Goal: Task Accomplishment & Management: Use online tool/utility

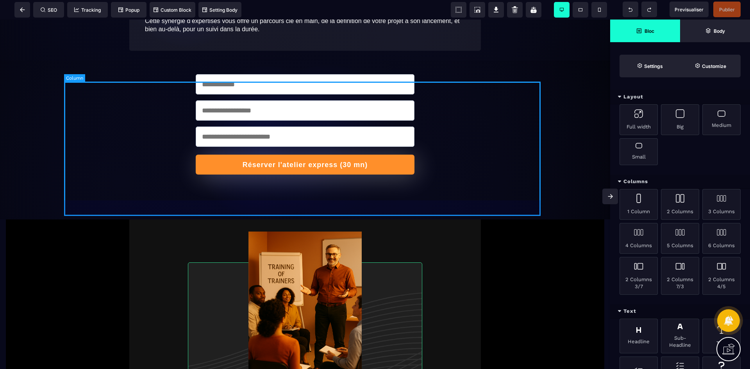
scroll to position [1054, 0]
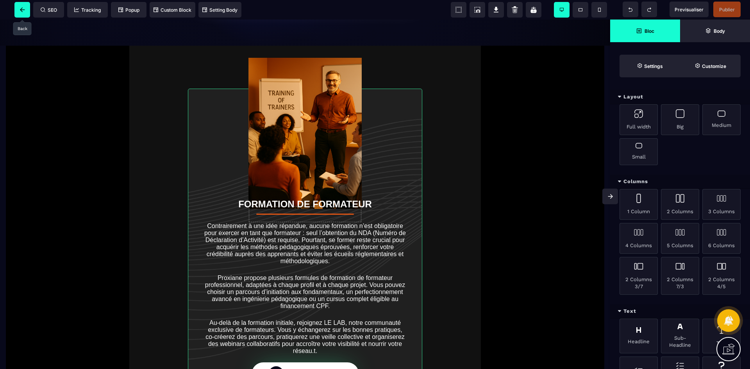
click at [18, 10] on span at bounding box center [22, 10] width 16 height 16
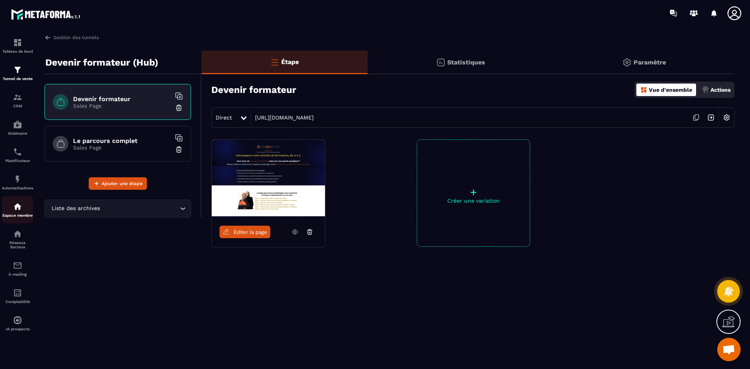
click at [13, 212] on div "Espace membre" at bounding box center [17, 210] width 31 height 16
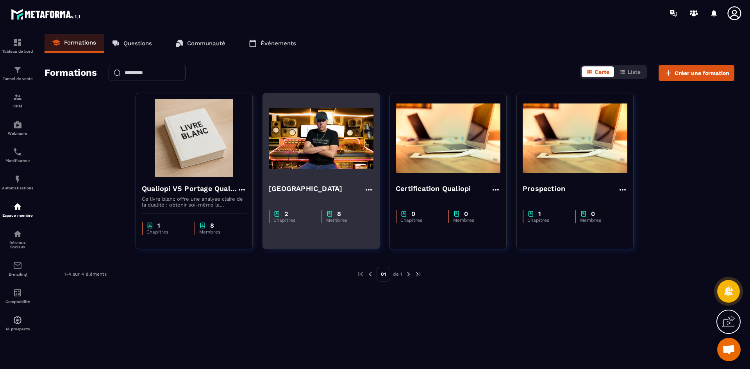
click at [331, 186] on h4 "[GEOGRAPHIC_DATA]" at bounding box center [305, 188] width 73 height 11
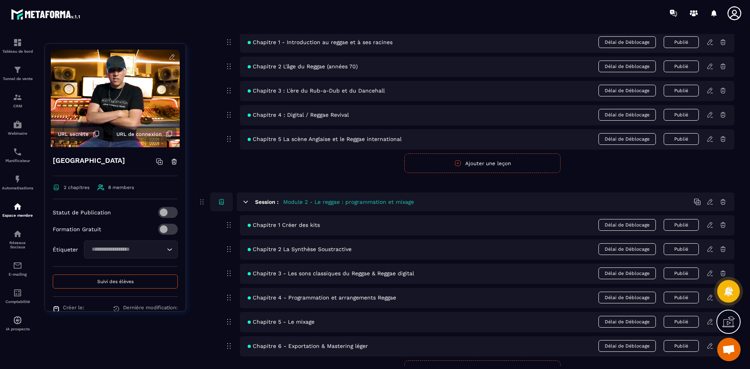
scroll to position [117, 0]
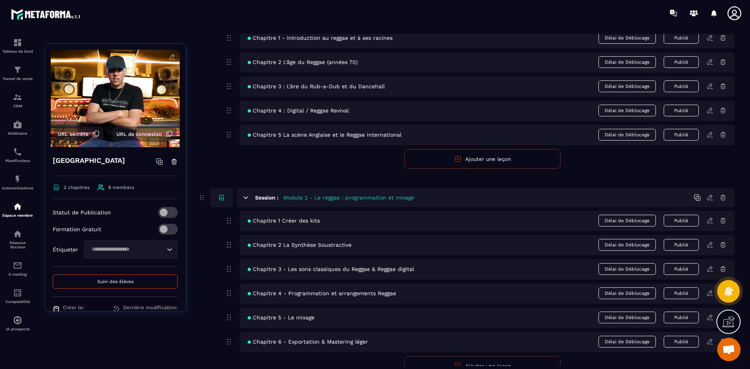
click at [336, 204] on div "Session : Module 2 - Le reggae : programmation et mixage" at bounding box center [485, 197] width 497 height 19
click at [706, 200] on div "Session : Module 2 - Le reggae : programmation et mixage" at bounding box center [485, 197] width 497 height 19
click at [710, 198] on icon at bounding box center [709, 197] width 7 height 7
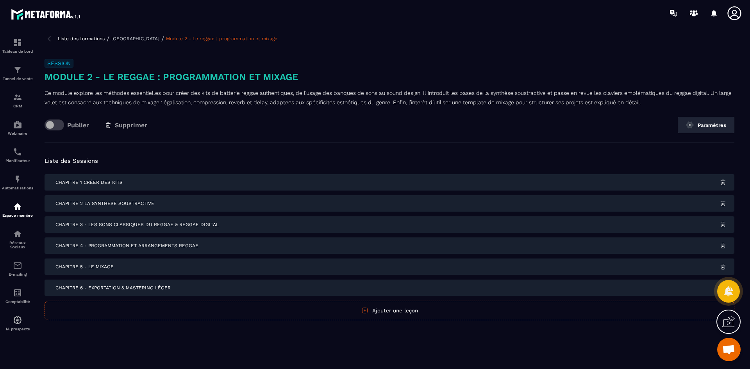
click at [289, 79] on h3 "Module 2 - Le reggae : programmation et mixage" at bounding box center [390, 77] width 690 height 12
click at [713, 122] on button "Paramètres" at bounding box center [706, 125] width 57 height 16
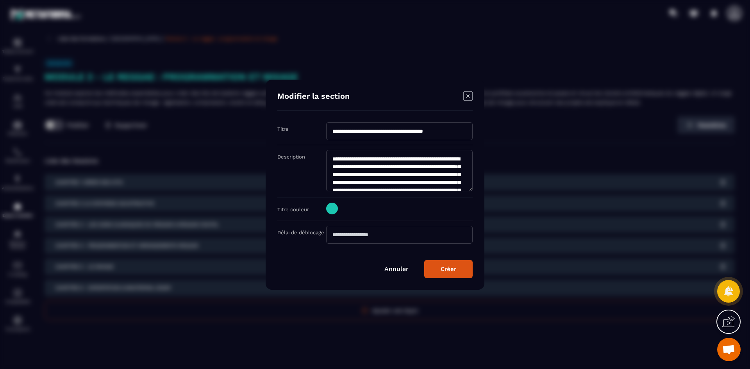
click at [391, 128] on input "**********" at bounding box center [399, 131] width 146 height 18
click at [396, 131] on input "**********" at bounding box center [399, 131] width 146 height 18
paste input "Modal window"
type input "**********"
click at [450, 268] on div "Créer" at bounding box center [448, 269] width 16 height 7
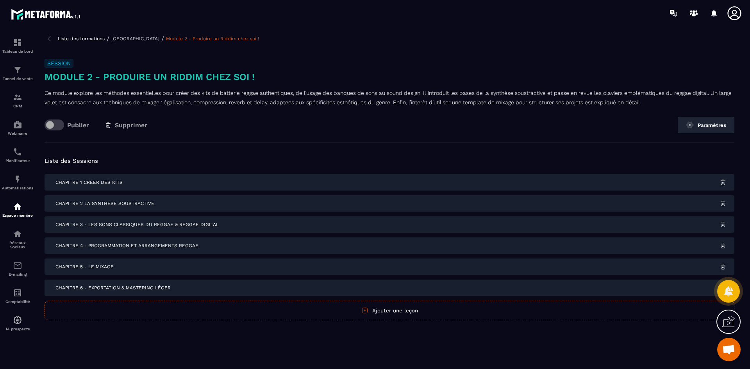
click at [144, 40] on p "[GEOGRAPHIC_DATA]" at bounding box center [135, 38] width 48 height 5
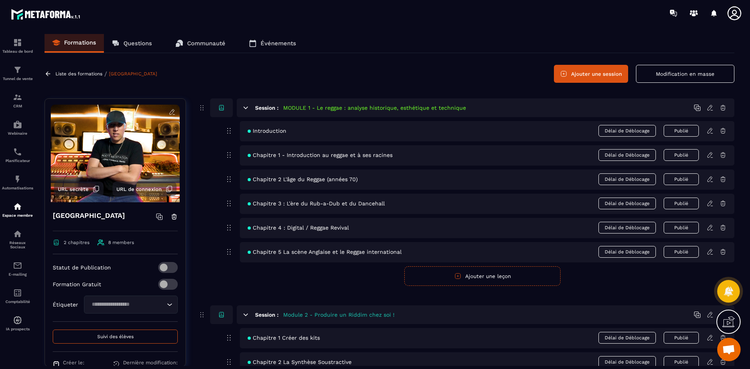
click at [708, 109] on icon at bounding box center [709, 107] width 7 height 7
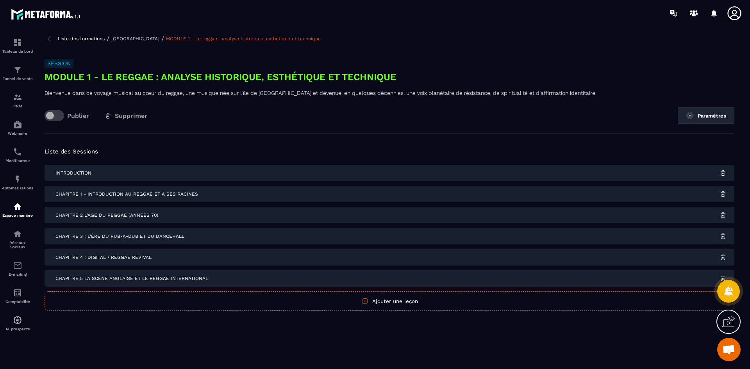
click at [150, 37] on p "[GEOGRAPHIC_DATA]" at bounding box center [135, 38] width 48 height 5
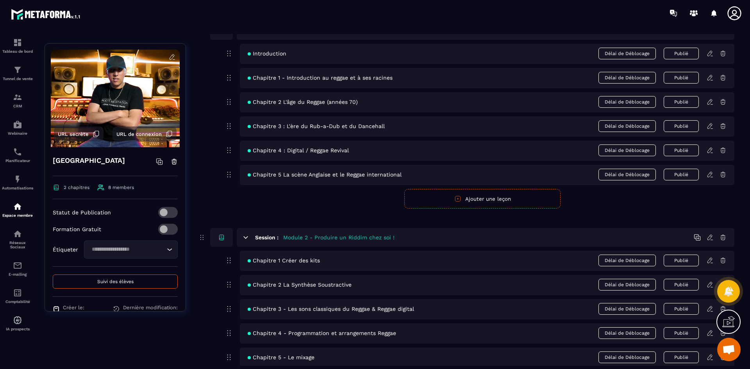
scroll to position [78, 0]
click at [708, 237] on icon at bounding box center [709, 236] width 7 height 7
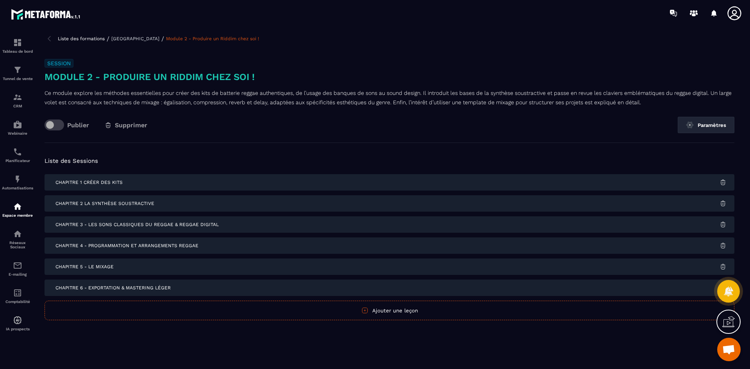
click at [140, 94] on p "Ce module explore les méthodes essentielles pour créer des kits de batterie reg…" at bounding box center [390, 97] width 690 height 19
click at [195, 99] on p "Ce module explore les méthodes essentielles pour créer des kits de batterie reg…" at bounding box center [390, 97] width 690 height 19
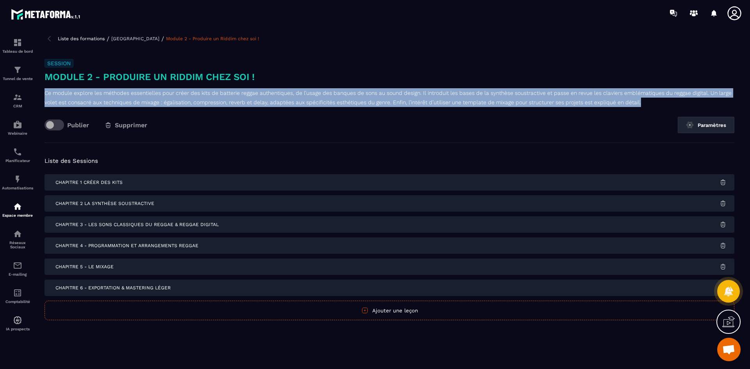
drag, startPoint x: 625, startPoint y: 105, endPoint x: 43, endPoint y: 96, distance: 582.7
click at [43, 96] on div "Liste des formations / Reggae Sound School / Module 2 - Produire un Riddim chez…" at bounding box center [389, 200] width 705 height 332
copy p "Ce module explore les méthodes essentielles pour créer des kits de batterie reg…"
click at [186, 93] on p "Ce module explore les méthodes essentielles pour créer des kits de batterie reg…" at bounding box center [390, 97] width 690 height 19
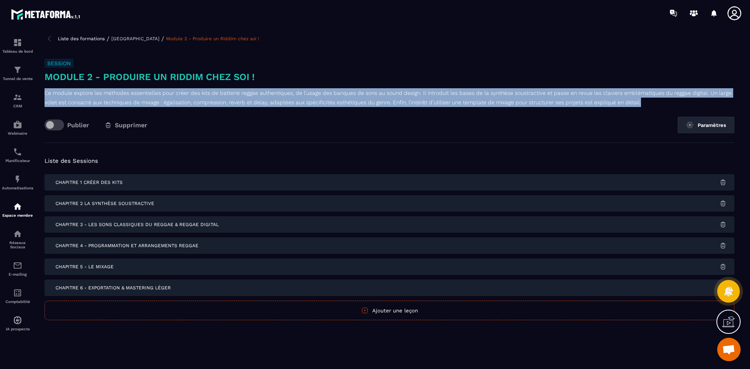
drag, startPoint x: 650, startPoint y: 104, endPoint x: 41, endPoint y: 93, distance: 608.5
click at [41, 93] on div "Liste des formations / Reggae Sound School / Module 2 - Produire un Riddim chez…" at bounding box center [389, 200] width 705 height 332
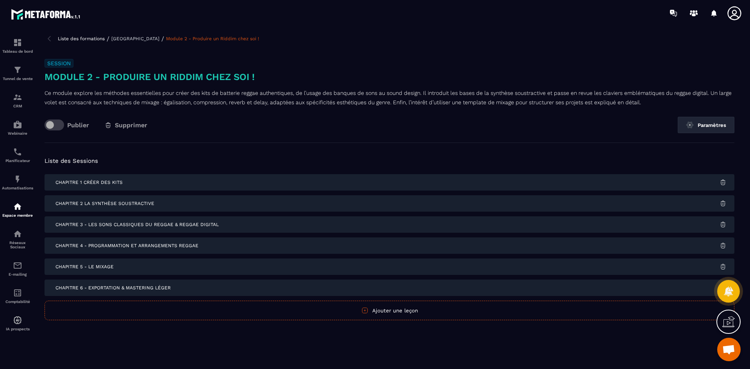
click at [288, 109] on div "Session Module 2 - Produire un Riddim chez soi ! Ce module explore les méthodes…" at bounding box center [390, 101] width 690 height 84
click at [303, 105] on p "Ce module explore les méthodes essentielles pour créer des kits de batterie reg…" at bounding box center [390, 97] width 690 height 19
click at [644, 96] on p "Ce module explore les méthodes essentielles pour créer des kits de batterie reg…" at bounding box center [390, 97] width 690 height 19
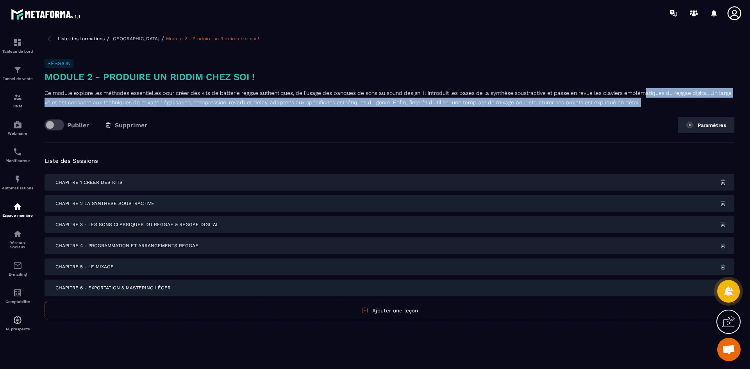
click at [644, 95] on p "Ce module explore les méthodes essentielles pour créer des kits de batterie reg…" at bounding box center [390, 97] width 690 height 19
click at [700, 124] on button "Paramètres" at bounding box center [706, 125] width 57 height 16
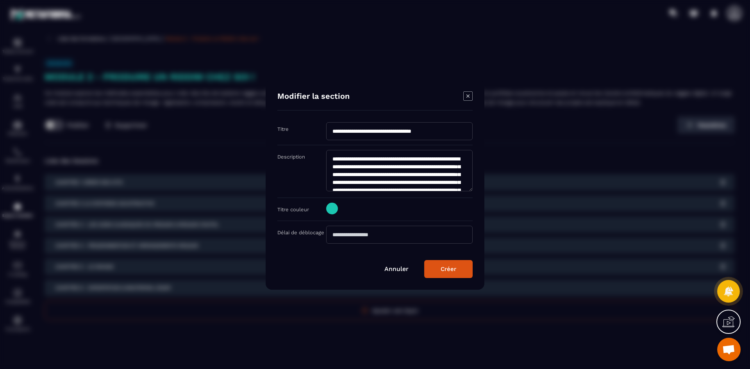
click at [396, 166] on textarea "**********" at bounding box center [399, 170] width 146 height 41
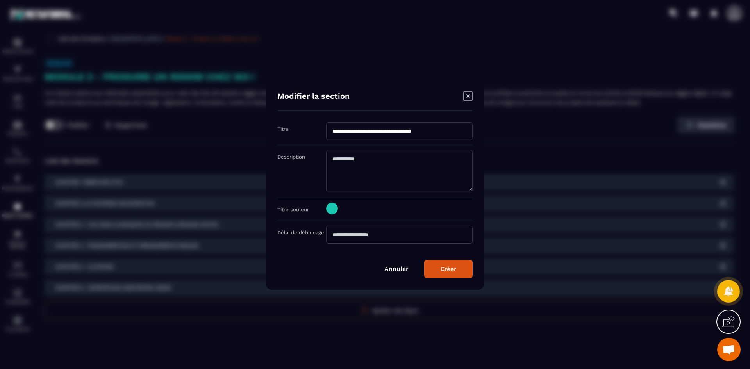
paste textarea "**********"
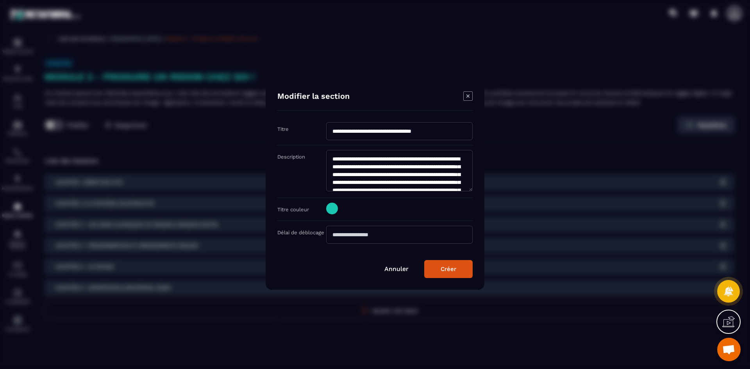
scroll to position [221, 0]
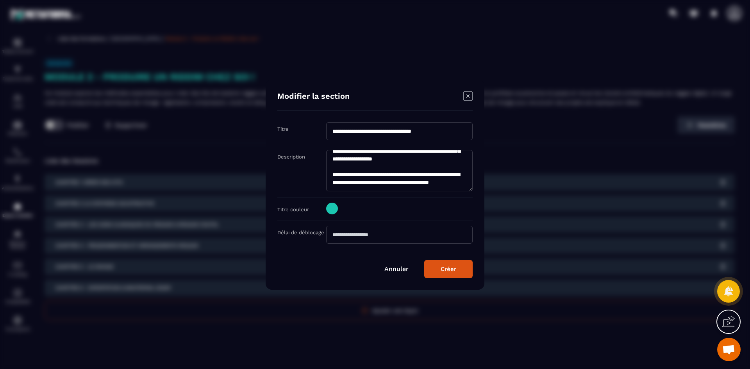
type textarea "**********"
click at [453, 273] on button "Créer" at bounding box center [448, 269] width 48 height 18
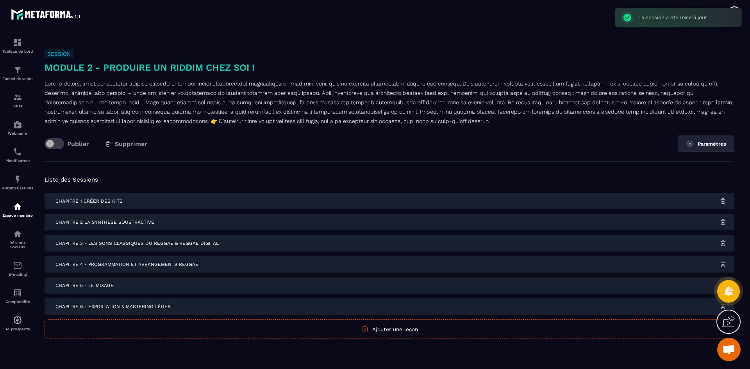
scroll to position [14, 0]
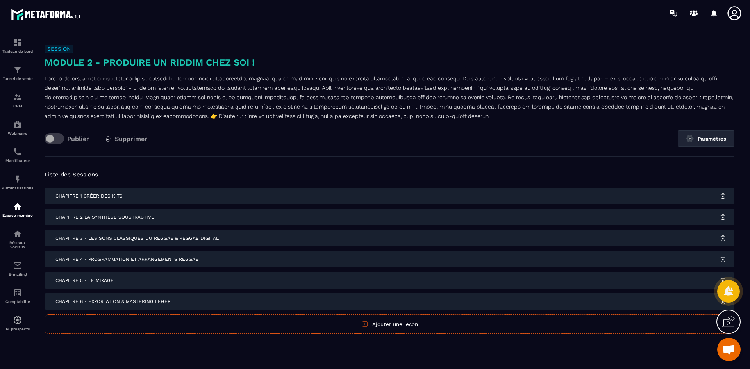
click at [221, 63] on h3 "Module 2 - Produire un Riddim chez soi !" at bounding box center [390, 62] width 690 height 12
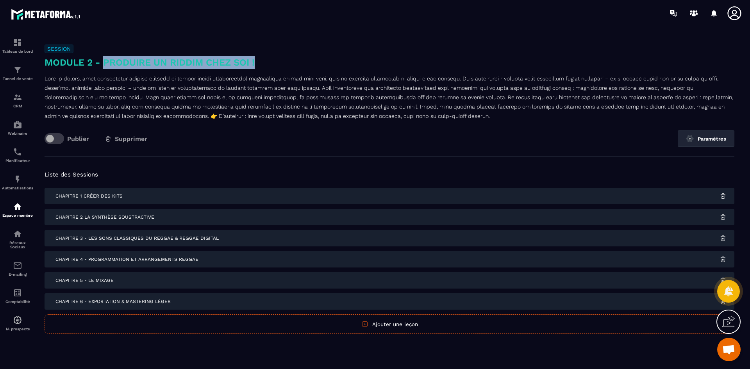
drag, startPoint x: 260, startPoint y: 56, endPoint x: 106, endPoint y: 64, distance: 154.1
click at [106, 64] on h3 "Module 2 - Produire un Riddim chez soi !" at bounding box center [390, 62] width 690 height 12
copy h3 "Produire un Riddim chez soi !"
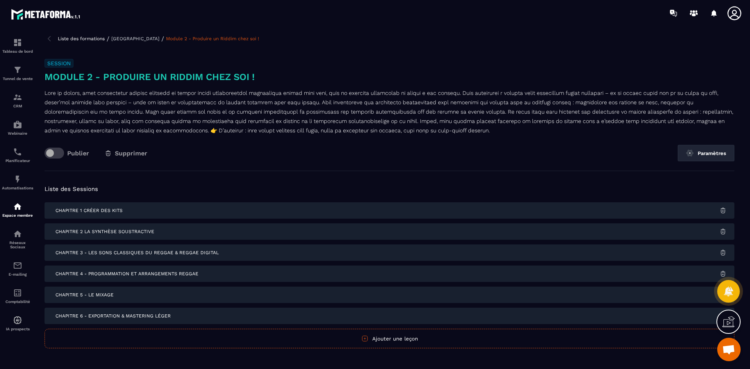
click at [598, 36] on div "Liste des formations / Reggae Sound School / Module 2 - Produire un Riddim chez…" at bounding box center [390, 38] width 690 height 9
click at [733, 14] on icon at bounding box center [734, 13] width 14 height 14
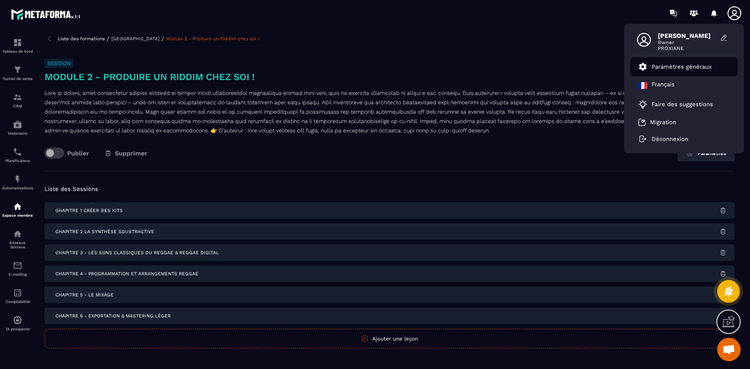
click at [706, 59] on li "Paramètres généraux" at bounding box center [683, 66] width 107 height 19
click at [698, 70] on p "Paramètres généraux" at bounding box center [681, 66] width 60 height 7
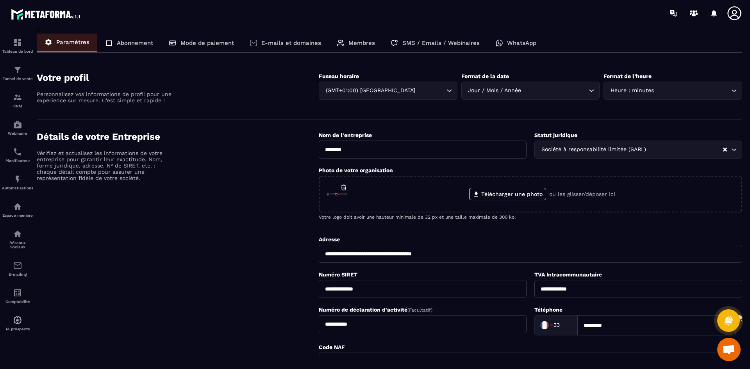
click at [517, 39] on p "WhatsApp" at bounding box center [521, 42] width 29 height 7
